Goal: Check status: Check status

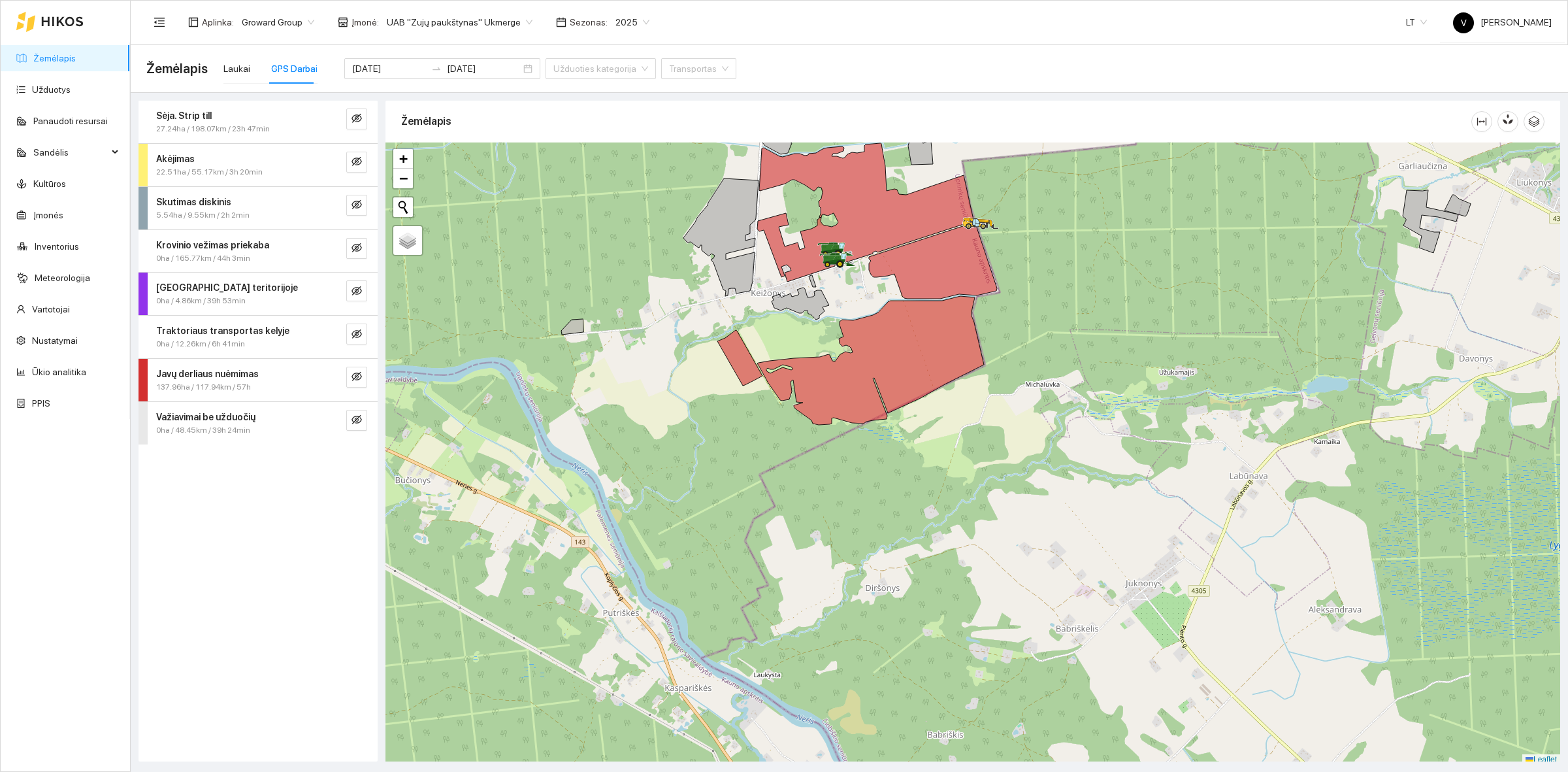
scroll to position [4, 0]
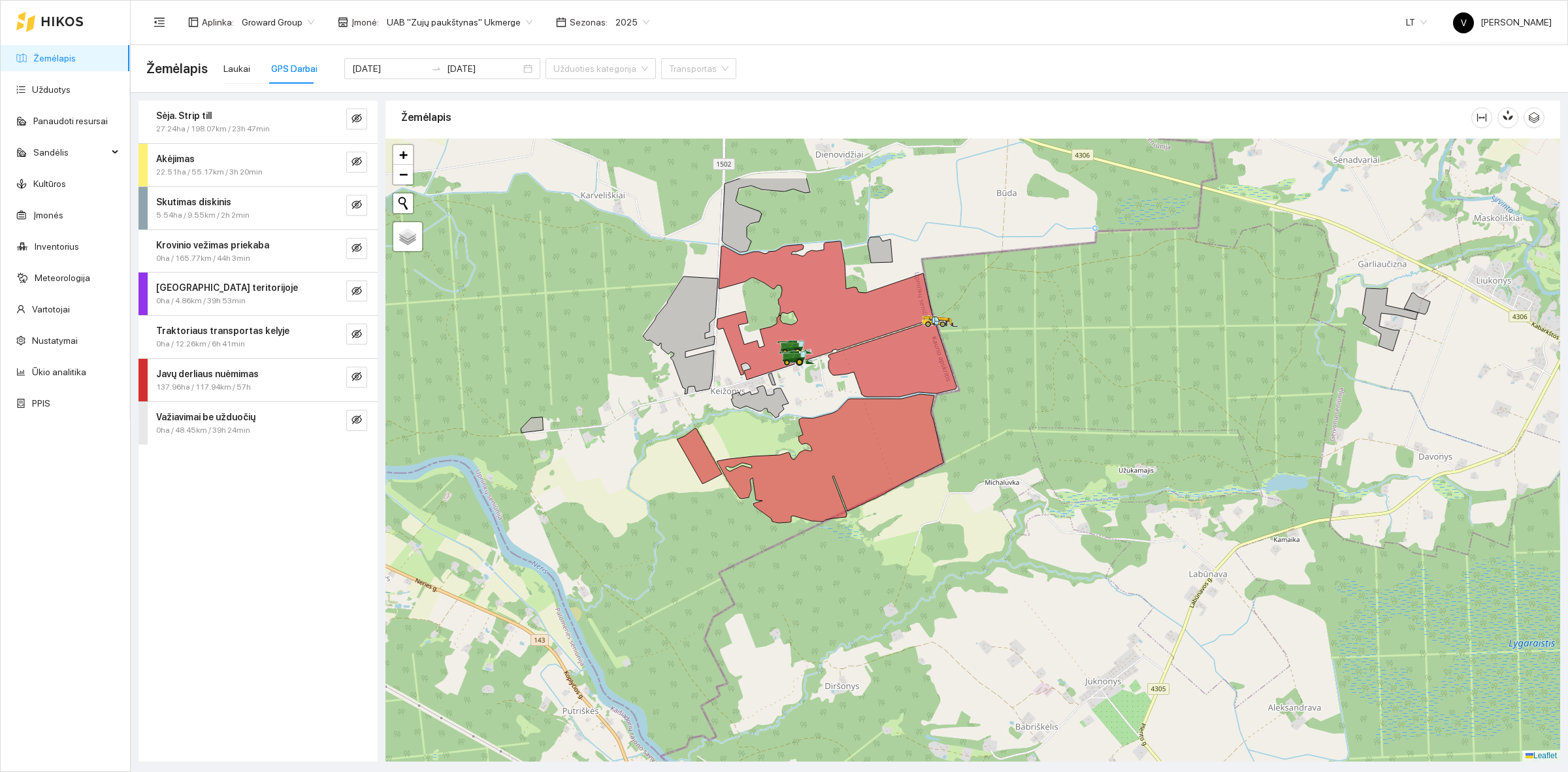
drag, startPoint x: 1035, startPoint y: 232, endPoint x: 915, endPoint y: 307, distance: 141.5
click at [993, 343] on div at bounding box center [972, 449] width 1175 height 622
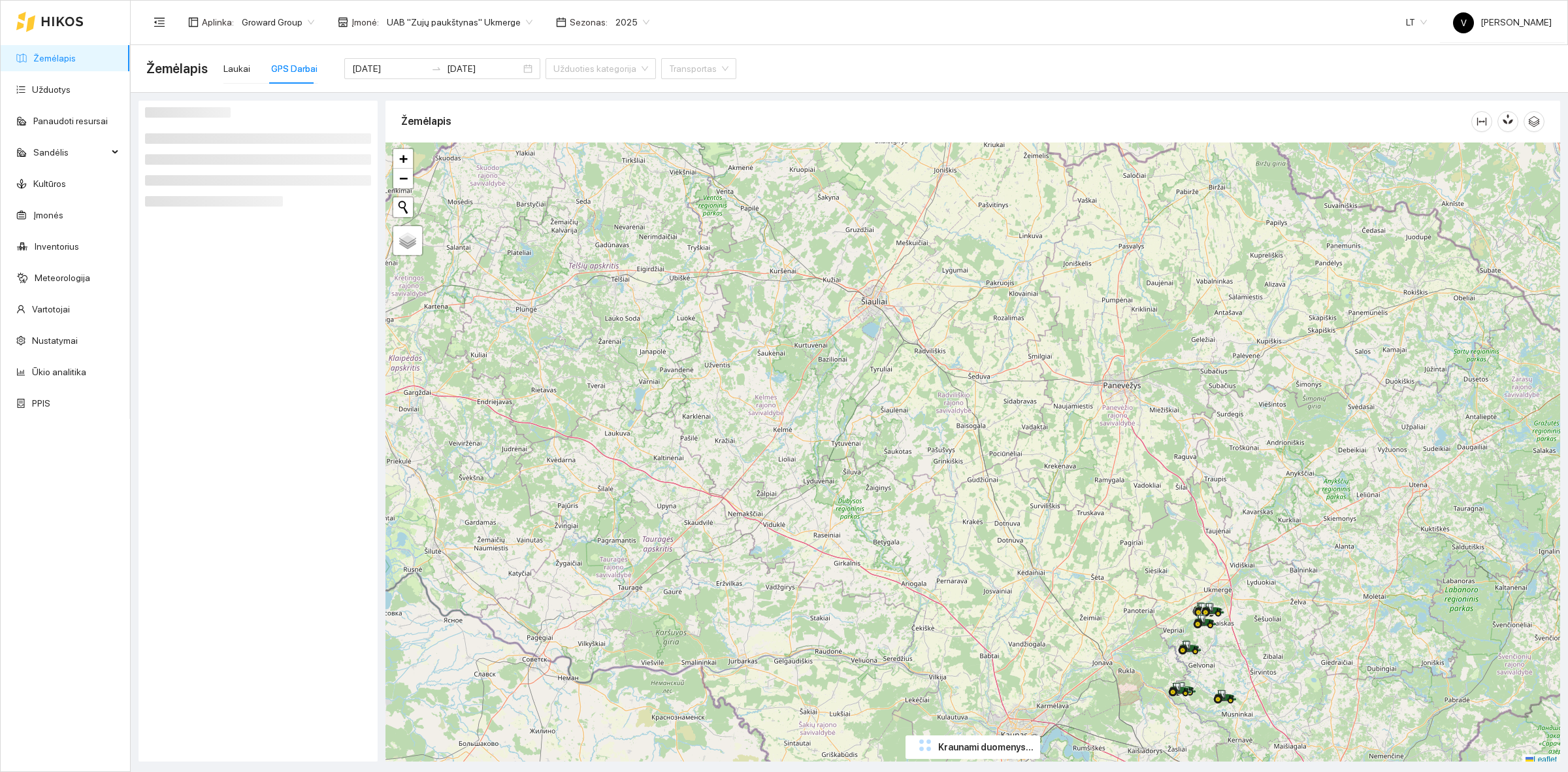
click at [1004, 177] on div at bounding box center [972, 453] width 1175 height 622
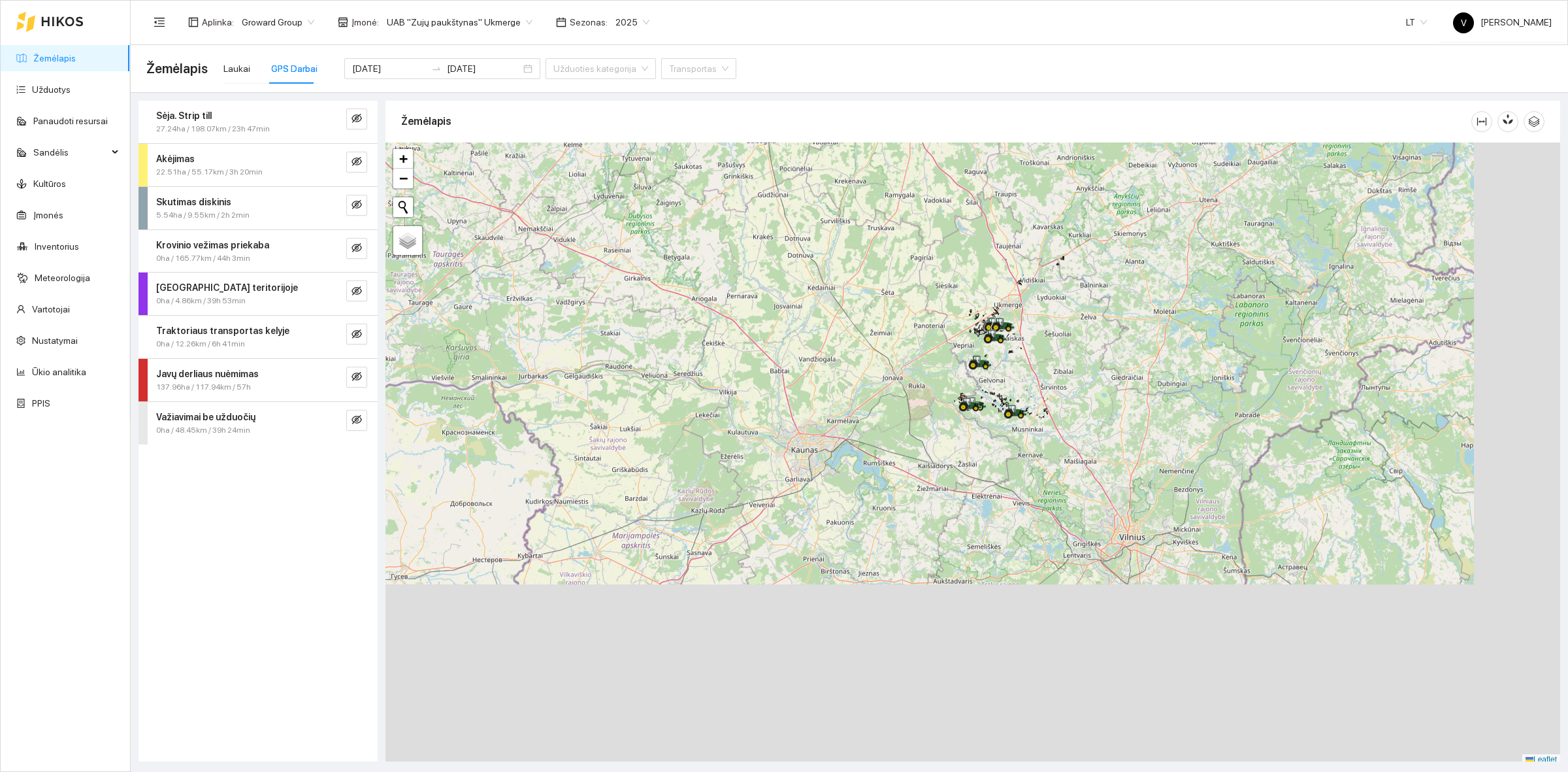
scroll to position [4, 0]
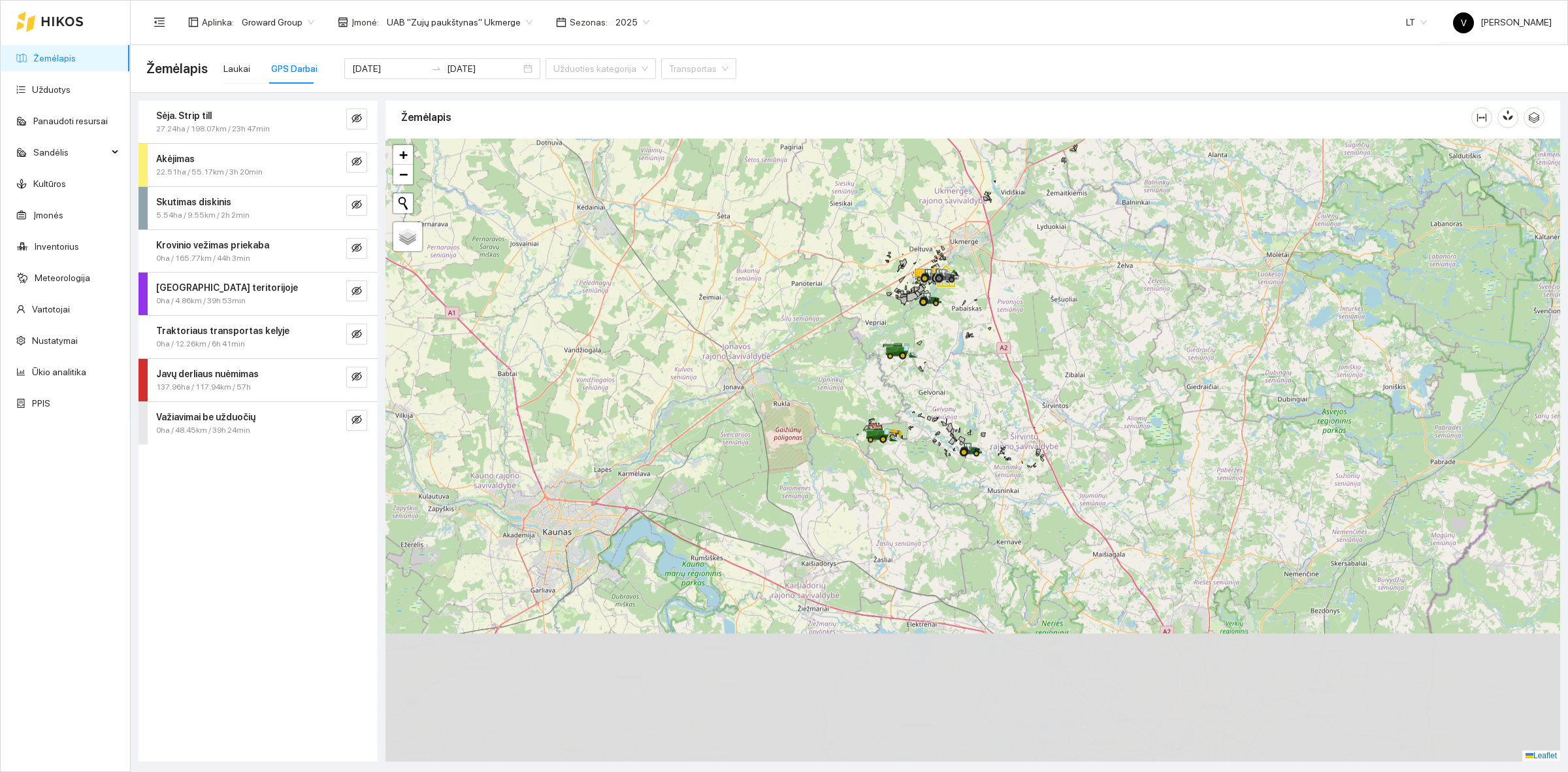
drag, startPoint x: 1069, startPoint y: 421, endPoint x: 1073, endPoint y: 396, distance: 25.3
click at [1073, 396] on div at bounding box center [972, 449] width 1175 height 622
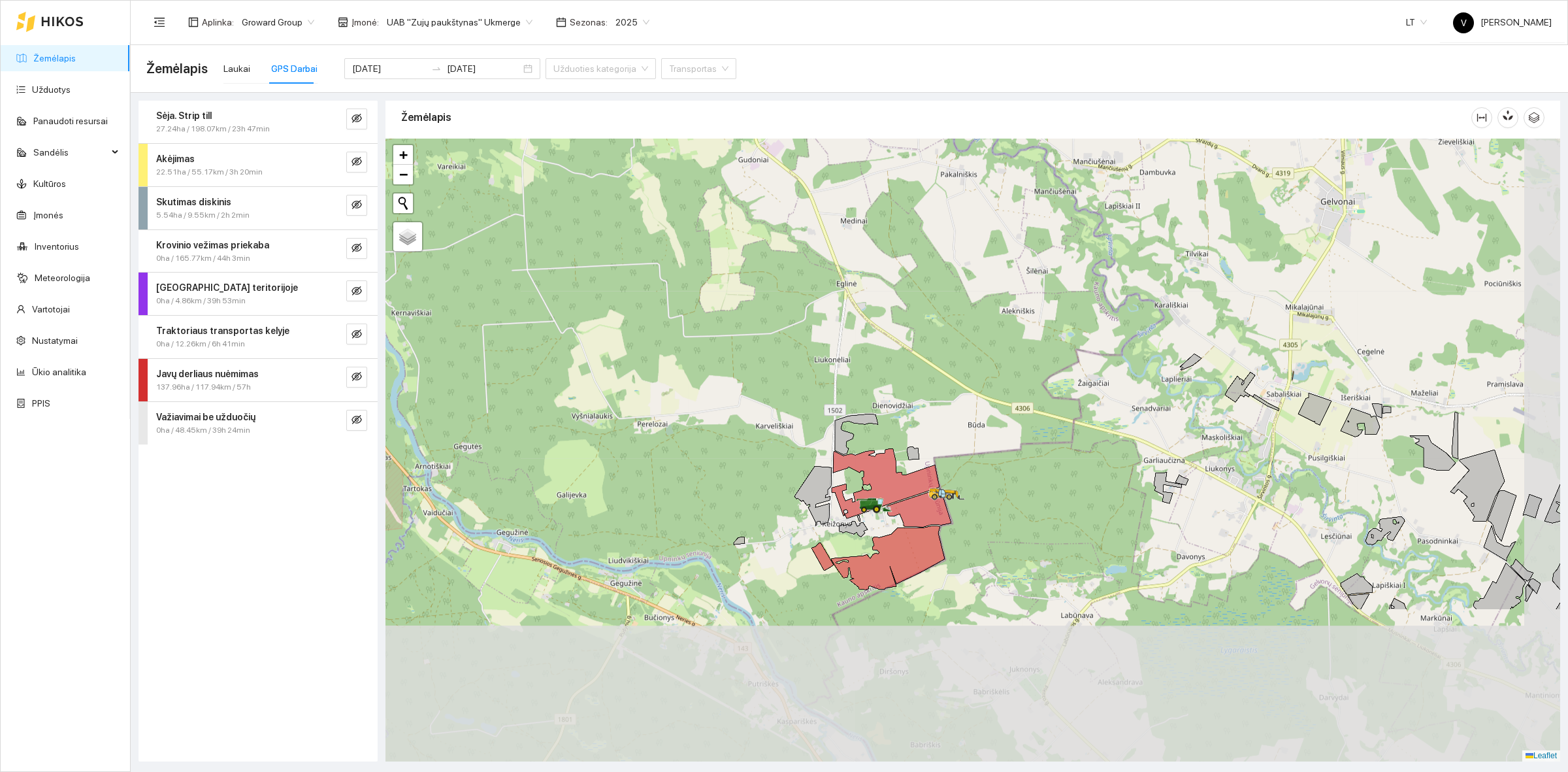
drag, startPoint x: 988, startPoint y: 497, endPoint x: 906, endPoint y: 268, distance: 243.2
click at [908, 272] on div at bounding box center [972, 449] width 1175 height 622
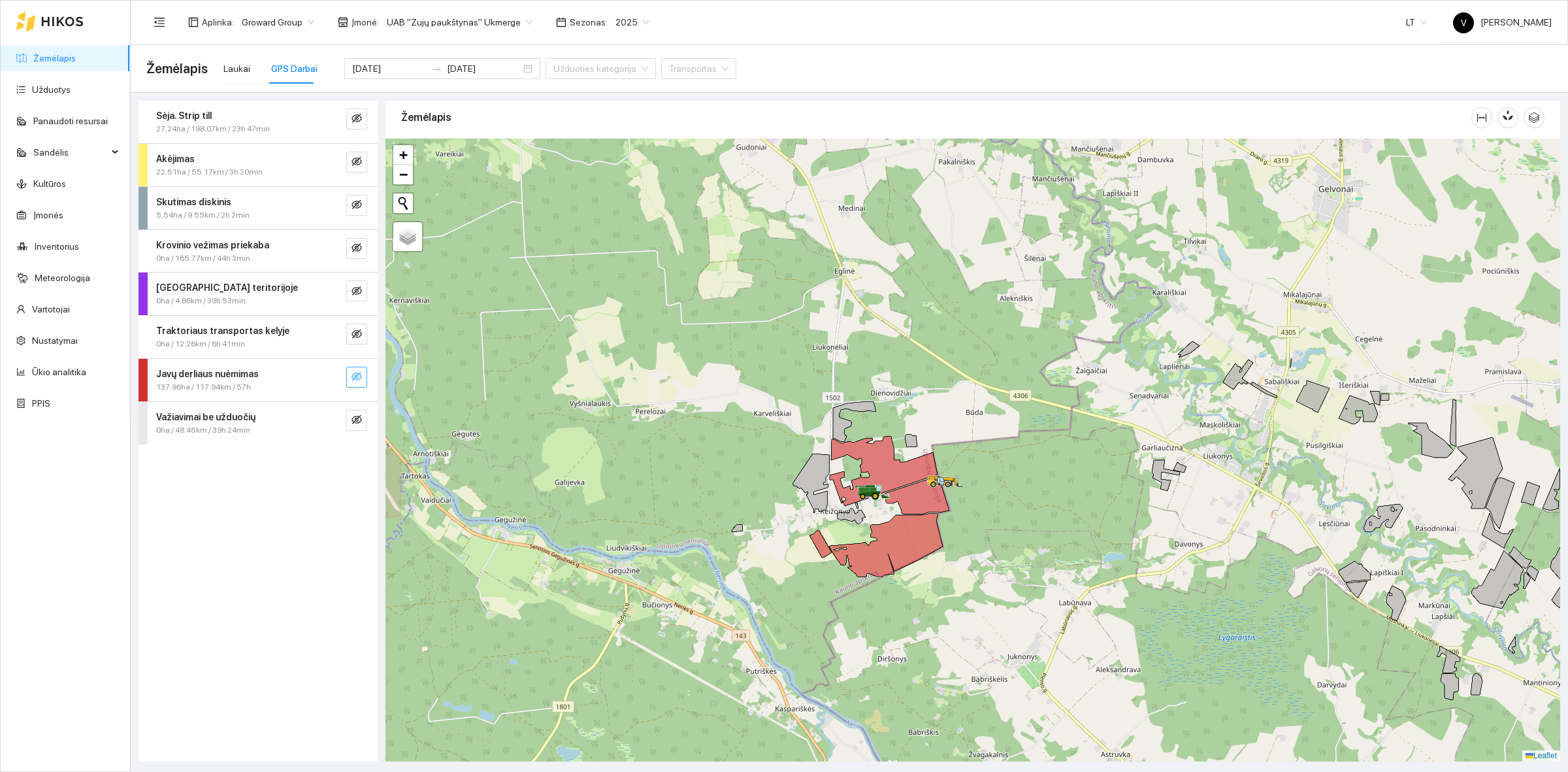
click at [360, 370] on button "button" at bounding box center [356, 377] width 21 height 21
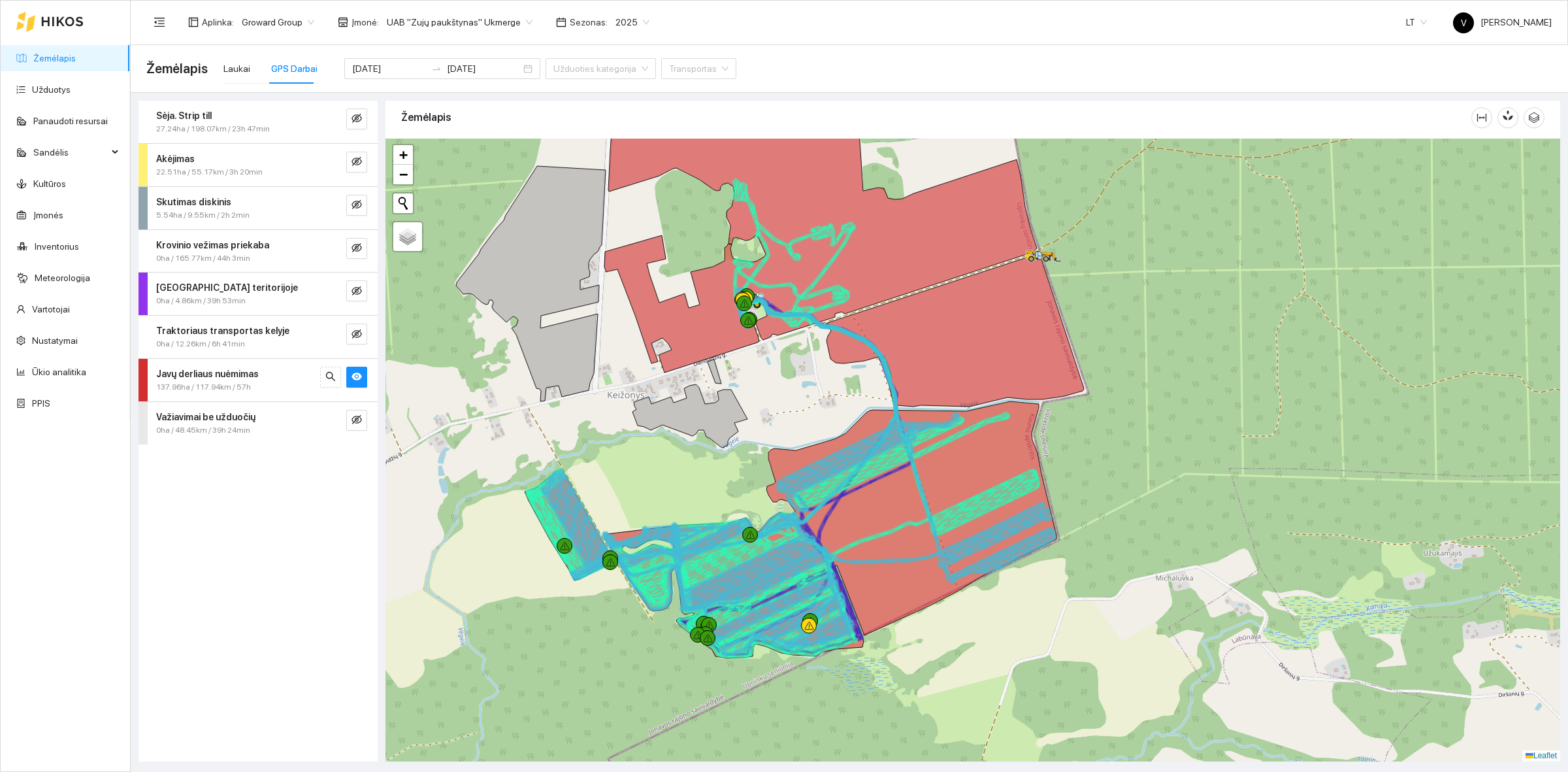
drag, startPoint x: 775, startPoint y: 493, endPoint x: 728, endPoint y: 453, distance: 61.7
click at [728, 453] on div at bounding box center [972, 449] width 1175 height 622
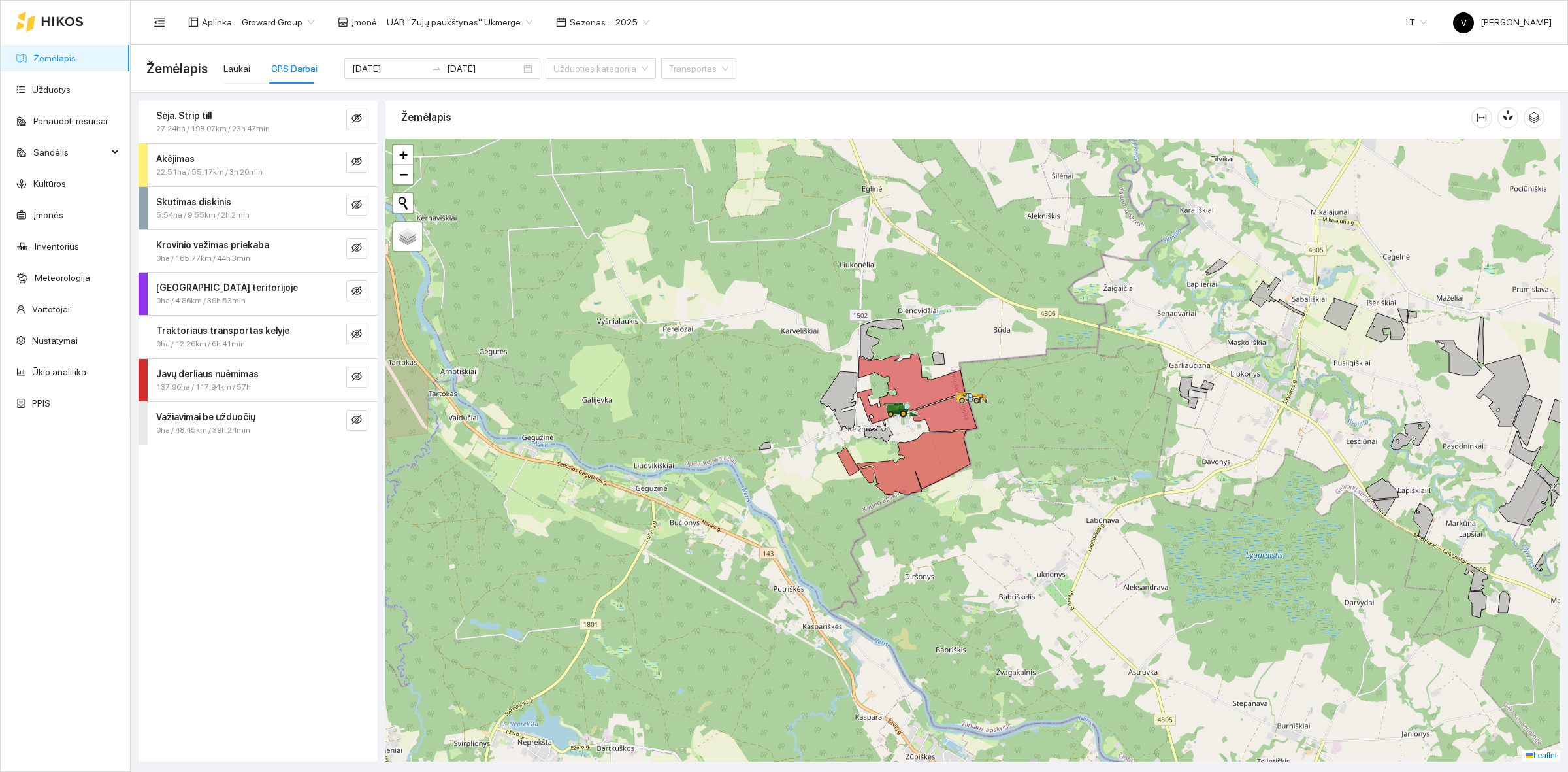
click at [634, 384] on div at bounding box center [972, 449] width 1175 height 622
